Goal: Transaction & Acquisition: Purchase product/service

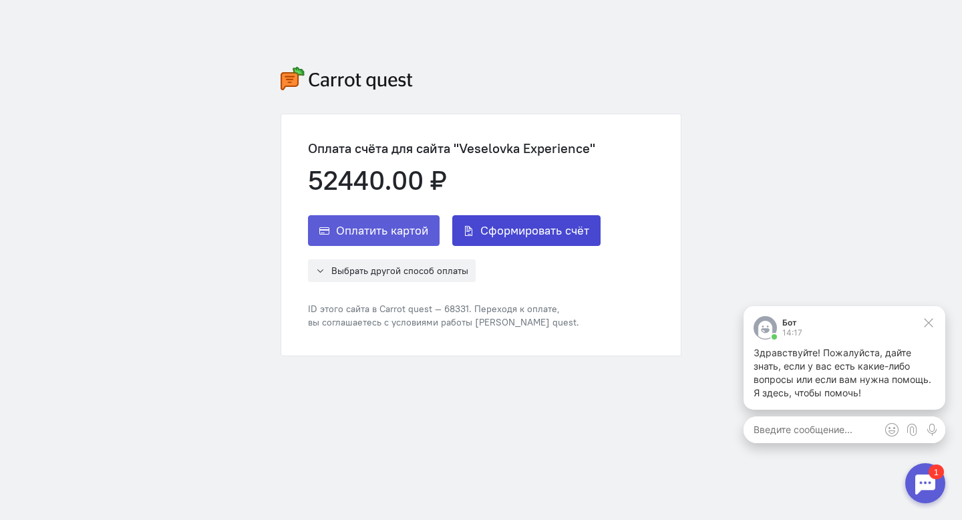
click at [508, 234] on span "Сформировать счёт" at bounding box center [534, 230] width 109 height 16
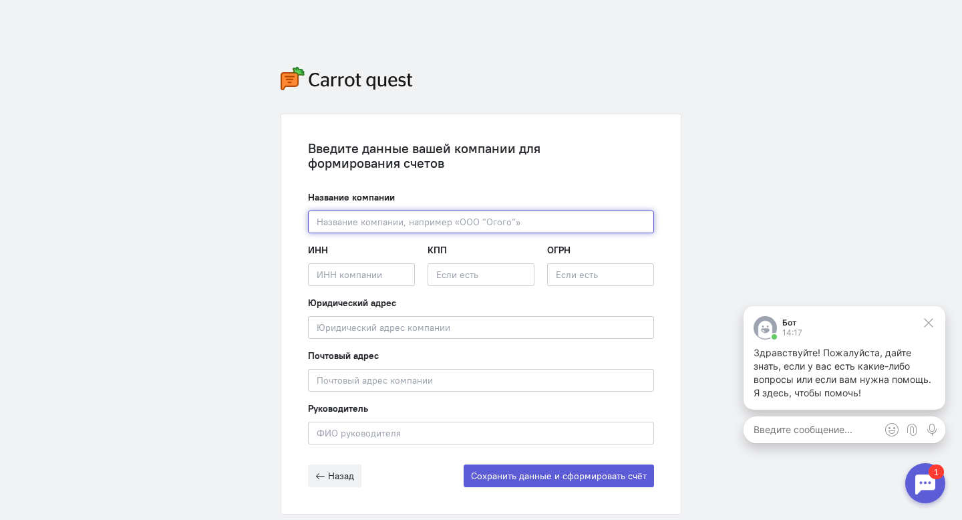
click at [421, 220] on input "text" at bounding box center [481, 221] width 346 height 23
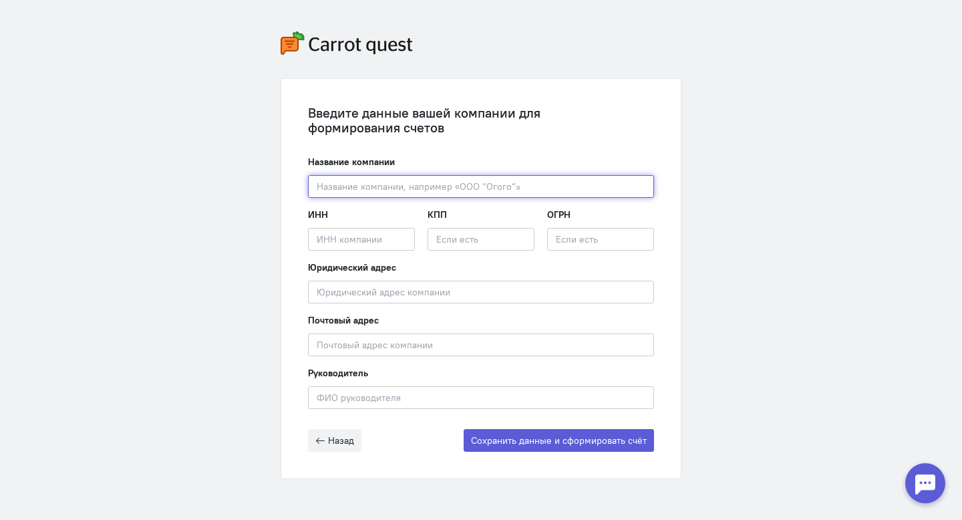
paste input "ООО "ВЕСЕЛОВКА ЭКСПИРИЕНС""
type input "ООО "ВЕСЕЛОВКА ЭКСПИРИЕНС""
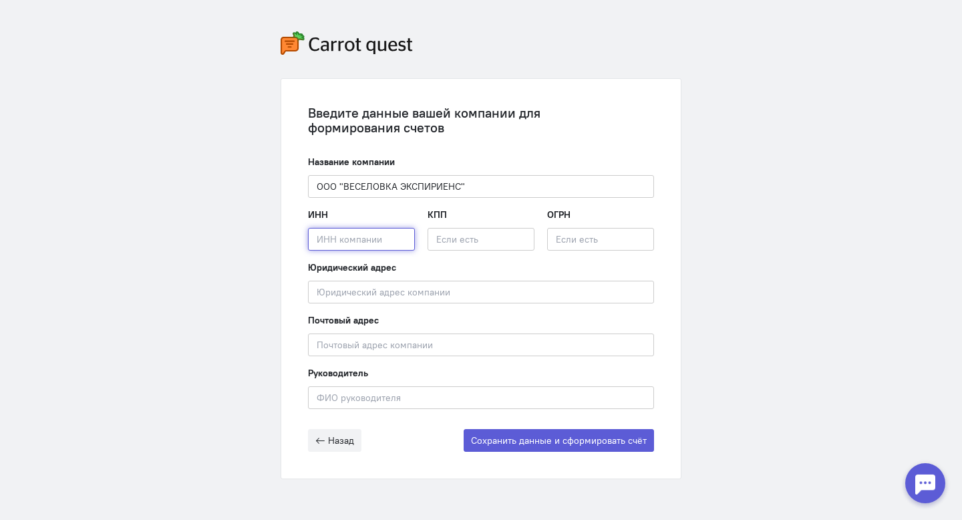
click at [386, 239] on input "text" at bounding box center [361, 239] width 107 height 23
paste input "2301115947"
type input "2301115947"
click at [458, 241] on input "text" at bounding box center [480, 239] width 107 height 23
paste input "230101001"
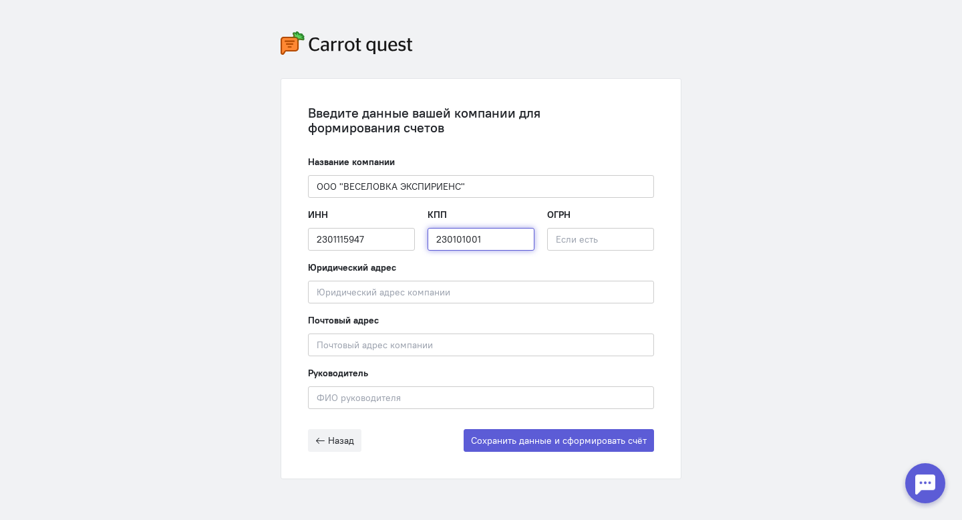
type input "230101001"
click at [605, 239] on input "text" at bounding box center [600, 239] width 107 height 23
paste input "1252300010269"
type input "1252300010269"
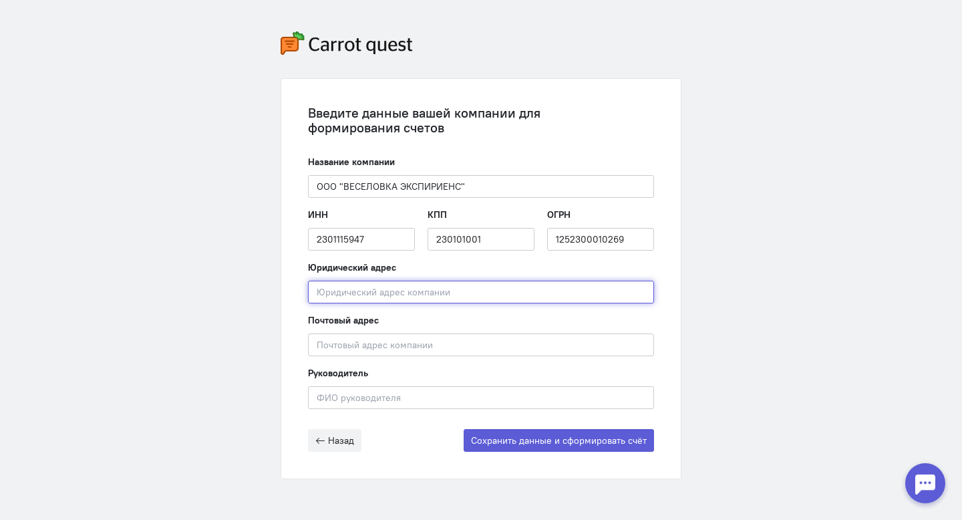
click at [442, 294] on input "text" at bounding box center [481, 292] width 346 height 23
paste input "[GEOGRAPHIC_DATA], м.р-н Темрюкский, г.п. [STREET_ADDRESS]"
type input "[GEOGRAPHIC_DATA], м.р-н Темрюкский, г.п. [STREET_ADDRESS]"
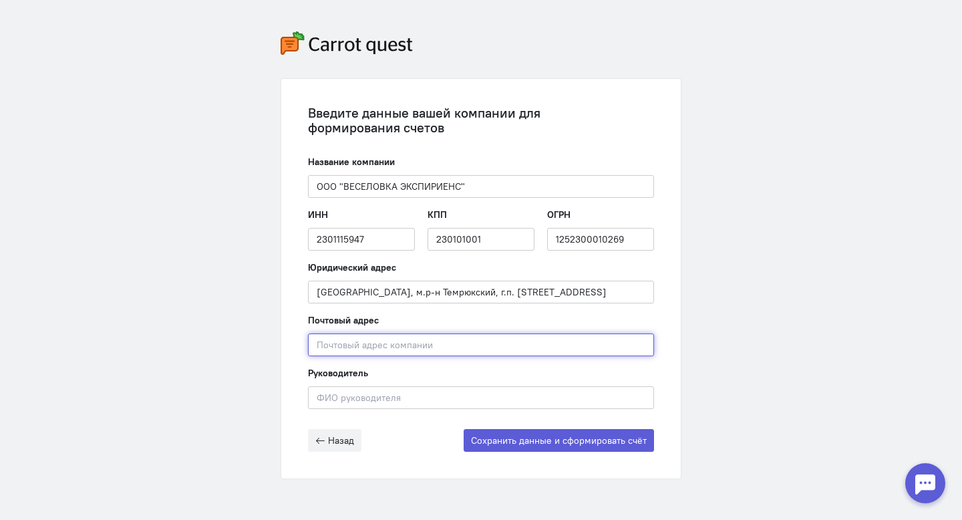
scroll to position [0, 0]
click at [397, 346] on input "text" at bounding box center [481, 344] width 346 height 23
paste input "353501"
type input "353501"
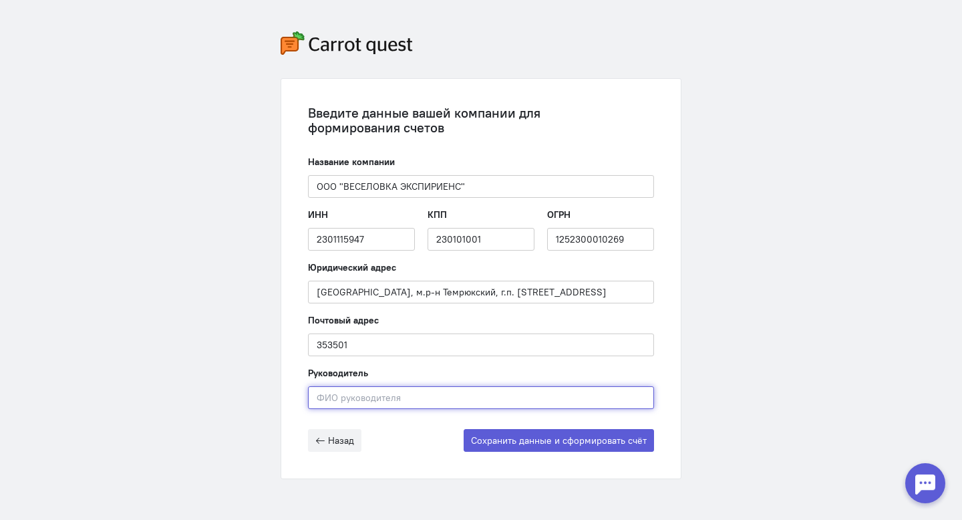
click at [351, 397] on input "text" at bounding box center [481, 397] width 346 height 23
paste input "[PERSON_NAME]"
type input "[PERSON_NAME]"
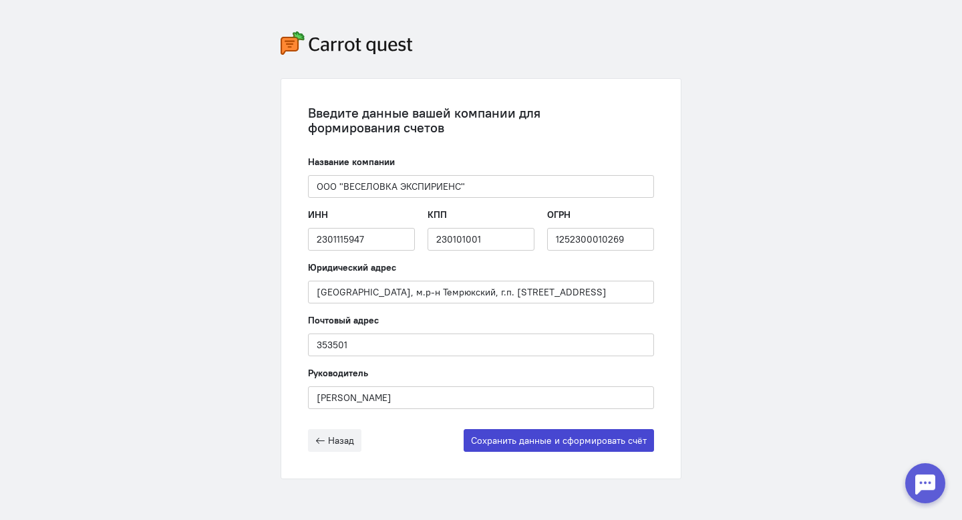
click at [514, 447] on button "Сохранить данные и сформировать счёт" at bounding box center [559, 440] width 190 height 23
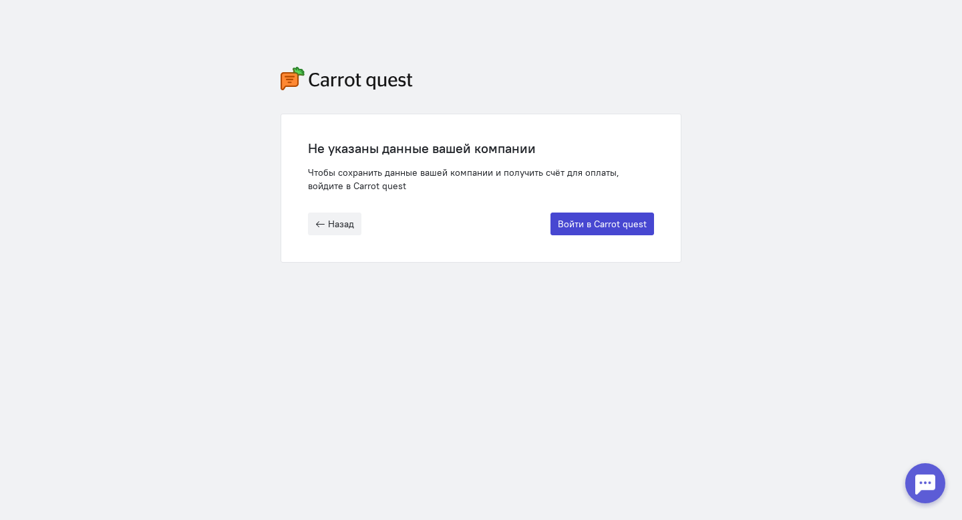
click at [598, 217] on button "Войти в Carrot quest" at bounding box center [602, 223] width 104 height 23
